Goal: Use online tool/utility: Use online tool/utility

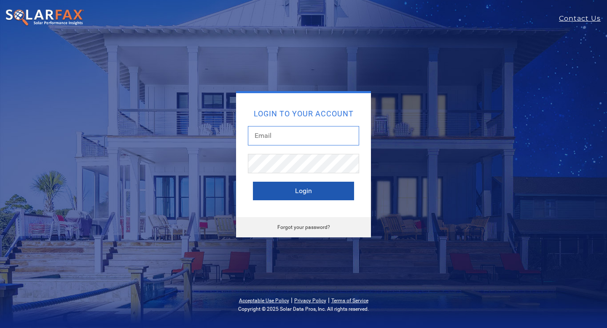
type input "matt@storeenergycalifornia.com"
click at [304, 193] on button "Login" at bounding box center [303, 191] width 101 height 19
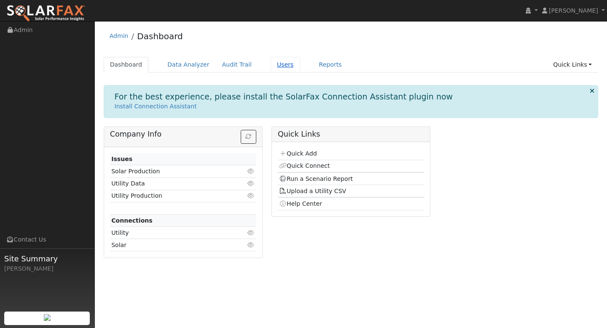
click at [274, 65] on link "Users" at bounding box center [286, 65] width 30 height 16
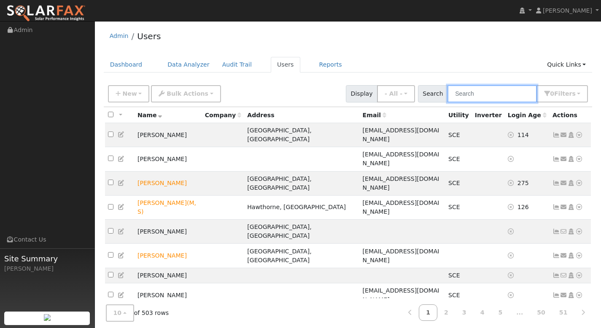
click at [481, 89] on input "text" at bounding box center [491, 93] width 89 height 17
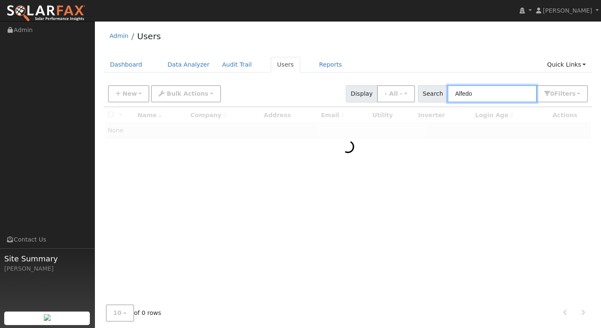
click at [471, 95] on input "Alfedo" at bounding box center [491, 93] width 89 height 17
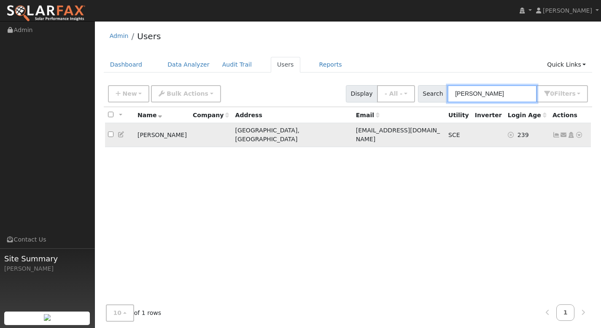
type input "Alfredo"
click at [580, 132] on icon at bounding box center [579, 135] width 8 height 6
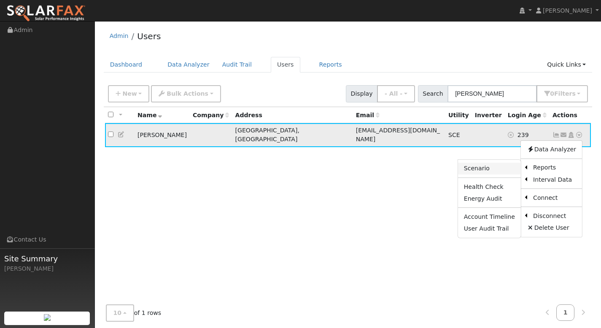
click at [499, 163] on link "Scenario" at bounding box center [489, 169] width 63 height 12
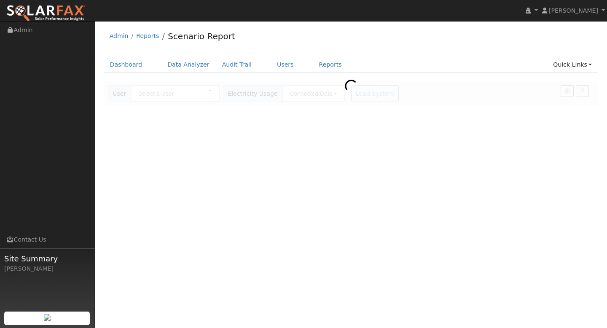
type input "Alfredo Avila"
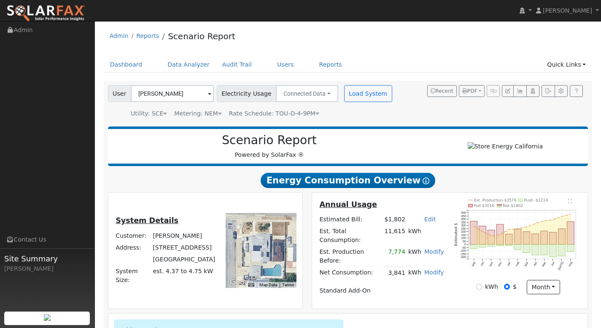
click at [311, 114] on span "Rate Schedule: TOU-D-4-9PM" at bounding box center [274, 113] width 90 height 7
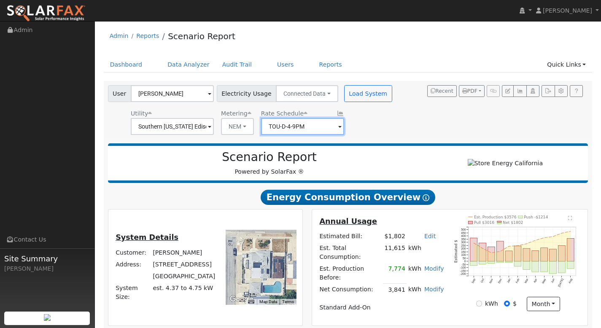
click at [314, 128] on input "TOU-D-4-9PM" at bounding box center [302, 126] width 83 height 17
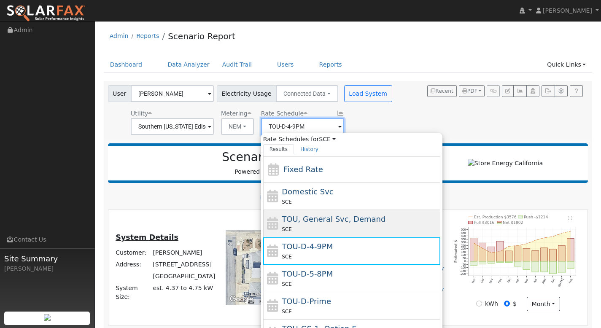
scroll to position [31, 0]
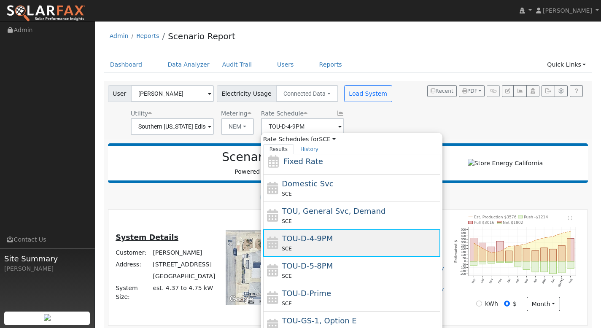
click at [335, 240] on div "TOU-D-4-9PM SCE" at bounding box center [360, 243] width 156 height 20
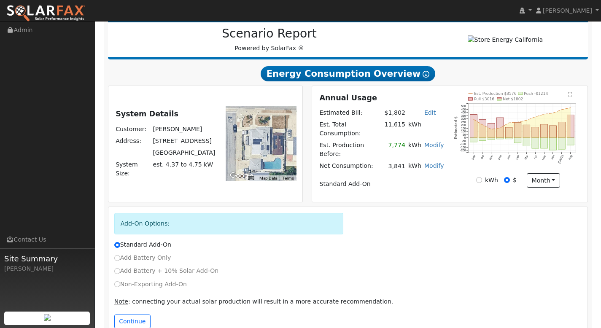
scroll to position [138, 0]
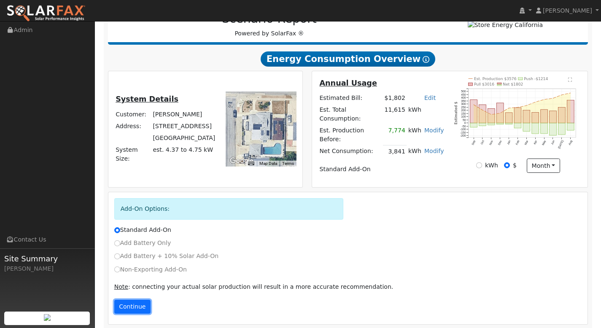
click at [139, 306] on button "Continue" at bounding box center [132, 307] width 36 height 14
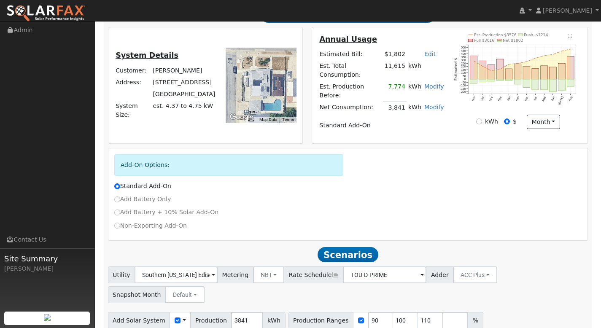
scroll to position [193, 0]
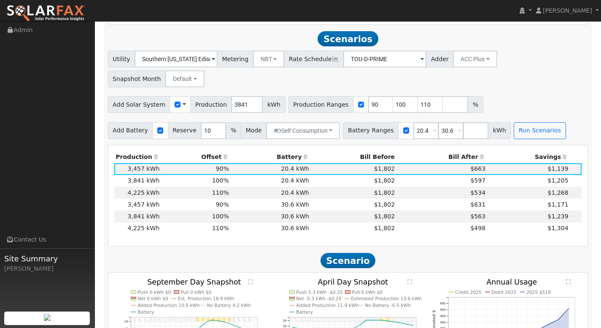
scroll to position [399, 0]
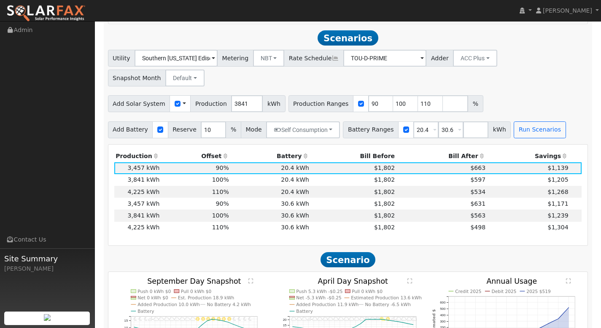
click at [458, 278] on icon "Credit 2025 Debit 2025 2025 $519 Jan Feb Mar Apr May Jun Jul Aug Sep Oct Nov De…" at bounding box center [507, 328] width 150 height 100
click at [137, 222] on td "4,225 kWh" at bounding box center [137, 228] width 47 height 12
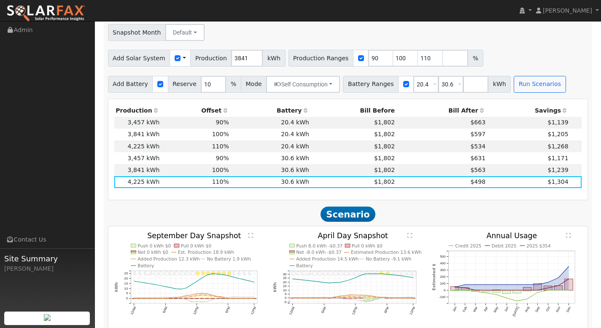
scroll to position [445, 0]
click at [463, 75] on input "number" at bounding box center [475, 83] width 25 height 17
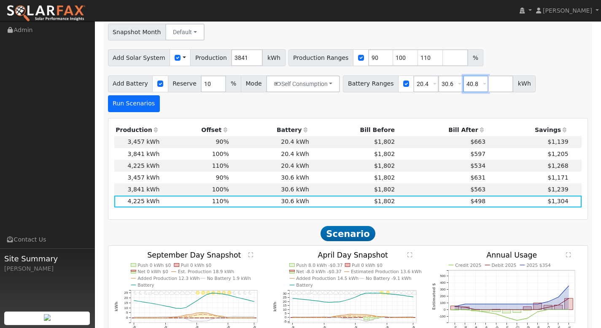
type input "40.8"
click at [160, 95] on button "Run Scenarios" at bounding box center [134, 103] width 52 height 17
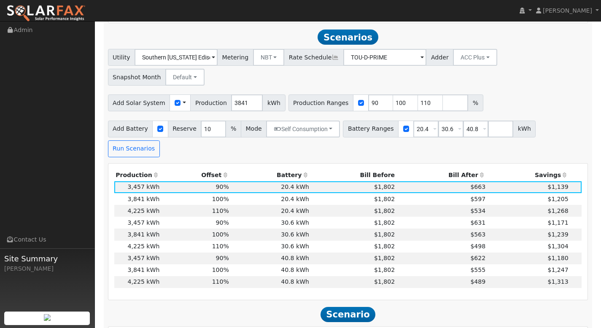
scroll to position [399, 0]
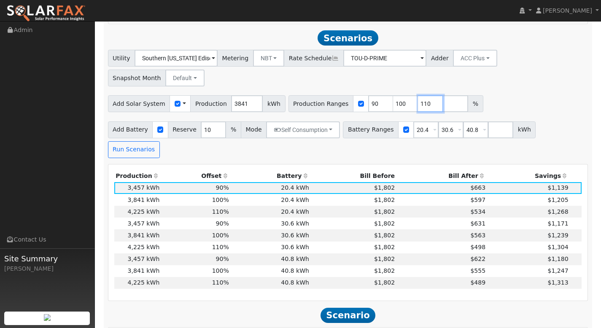
click at [418, 95] on input "110" at bounding box center [430, 103] width 25 height 17
type input "150"
click at [160, 141] on button "Run Scenarios" at bounding box center [134, 149] width 52 height 17
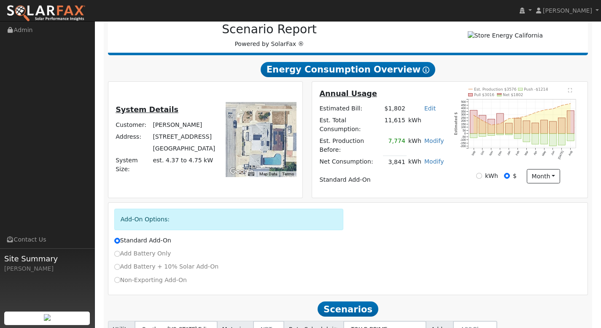
scroll to position [136, 0]
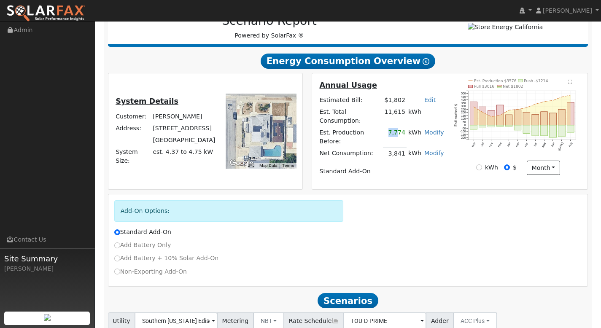
drag, startPoint x: 391, startPoint y: 132, endPoint x: 399, endPoint y: 132, distance: 8.0
click at [399, 132] on td "7,774" at bounding box center [395, 137] width 24 height 21
drag, startPoint x: 391, startPoint y: 120, endPoint x: 408, endPoint y: 120, distance: 17.3
click at [408, 120] on tr "Est. Total Consumption: 11,615 kWh" at bounding box center [381, 116] width 127 height 21
drag, startPoint x: 408, startPoint y: 133, endPoint x: 391, endPoint y: 134, distance: 16.4
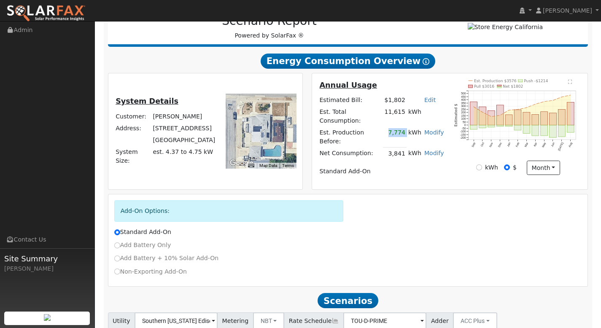
click at [391, 134] on tr "Est. Production Before: 7,774 kWh Modify Change Production Before: 7774 kWh New…" at bounding box center [381, 137] width 127 height 21
drag, startPoint x: 392, startPoint y: 145, endPoint x: 414, endPoint y: 144, distance: 22.8
click at [414, 148] on tr "Net Consumption: 3,841 kWh Modify Add Consumption Remove Existing Solar System …" at bounding box center [381, 154] width 127 height 12
click at [414, 148] on td "kWh" at bounding box center [414, 154] width 16 height 12
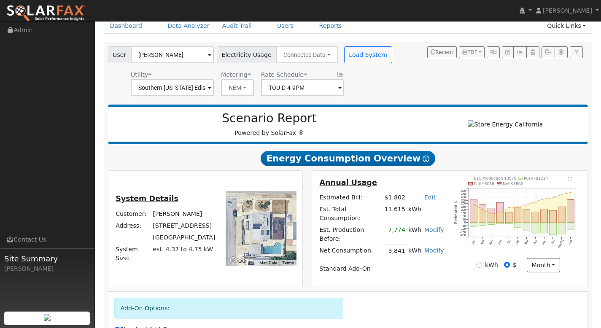
scroll to position [121, 0]
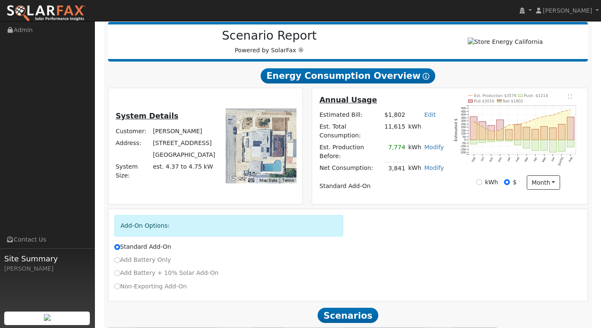
click at [250, 149] on div at bounding box center [261, 145] width 71 height 75
click at [269, 143] on div at bounding box center [261, 145] width 71 height 75
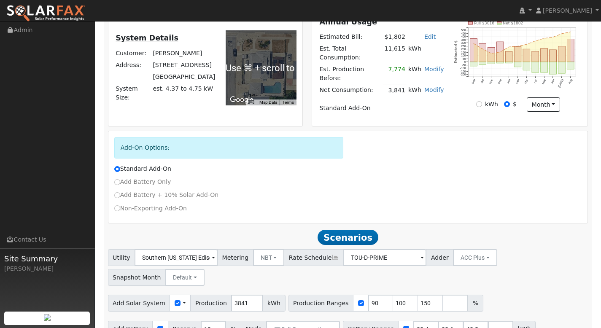
scroll to position [205, 0]
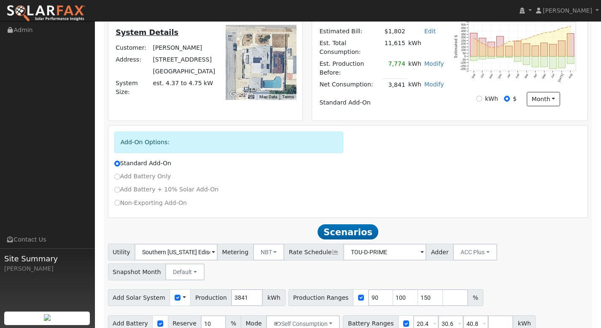
click at [258, 73] on div at bounding box center [261, 62] width 71 height 75
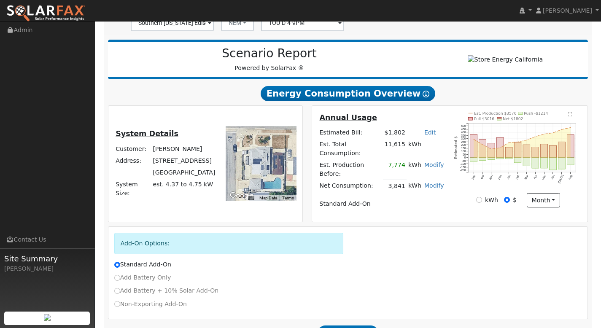
scroll to position [105, 0]
